Goal: Find specific page/section: Find specific page/section

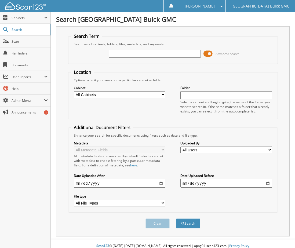
click at [119, 53] on input "text" at bounding box center [155, 54] width 92 height 8
type input "256630"
click at [176, 219] on button "Search" at bounding box center [188, 224] width 24 height 10
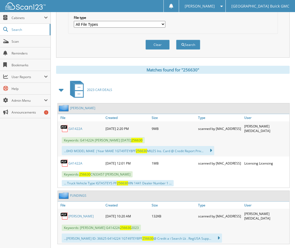
scroll to position [188, 0]
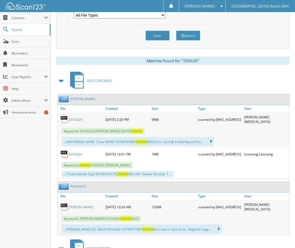
click at [78, 121] on link "G41422A" at bounding box center [76, 119] width 14 height 5
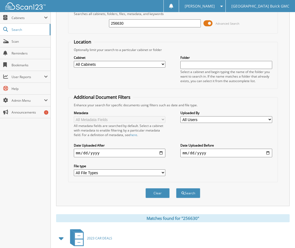
scroll to position [0, 0]
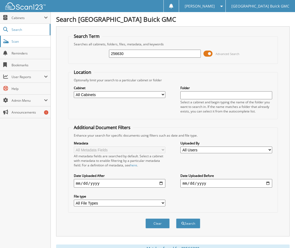
click at [18, 39] on span "Scan" at bounding box center [30, 41] width 36 height 5
